Goal: Task Accomplishment & Management: Use online tool/utility

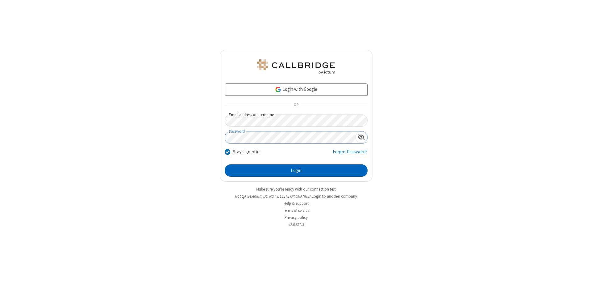
click at [296, 171] on button "Login" at bounding box center [296, 171] width 143 height 12
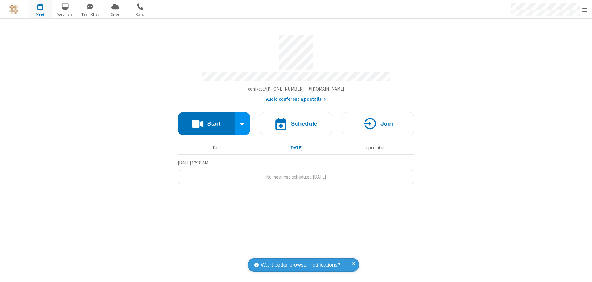
click at [206, 121] on button "Start" at bounding box center [206, 123] width 57 height 23
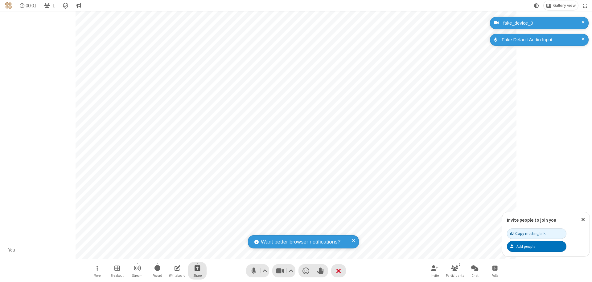
click at [197, 268] on span "Start sharing" at bounding box center [197, 268] width 6 height 8
click at [172, 243] on span "Present files & media" at bounding box center [172, 242] width 7 height 5
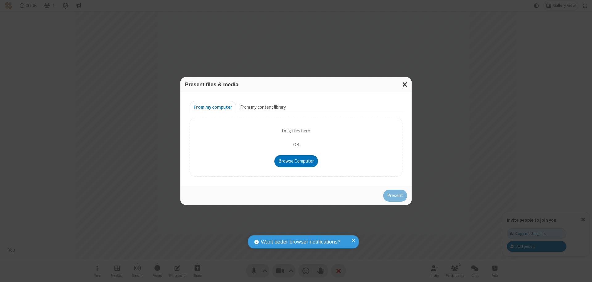
click at [262, 107] on button "From my content library" at bounding box center [263, 107] width 54 height 12
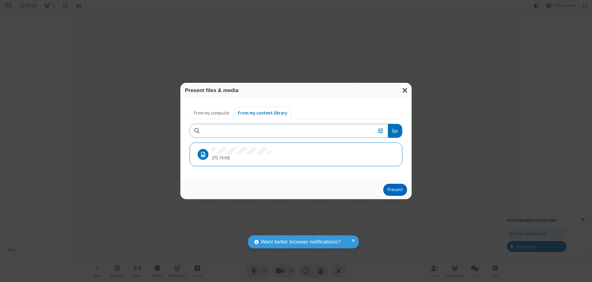
click at [395, 190] on button "Present" at bounding box center [395, 190] width 24 height 12
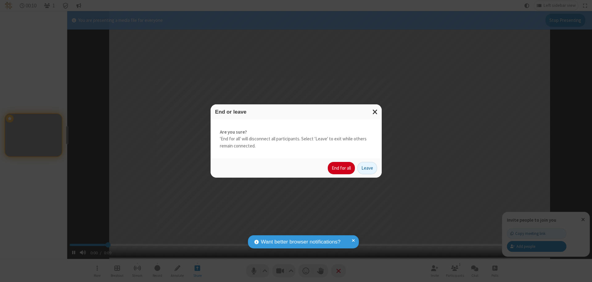
type input "1.652352"
click at [341, 168] on button "End for all" at bounding box center [341, 168] width 27 height 12
